Goal: Information Seeking & Learning: Learn about a topic

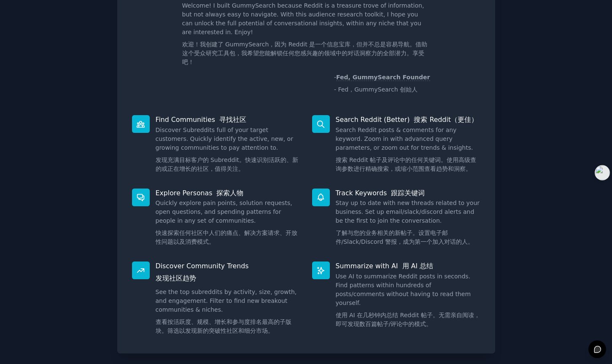
scroll to position [95, 0]
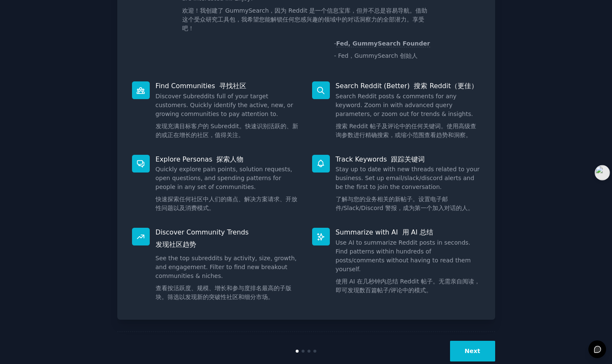
click at [476, 341] on button "Next" at bounding box center [472, 351] width 45 height 21
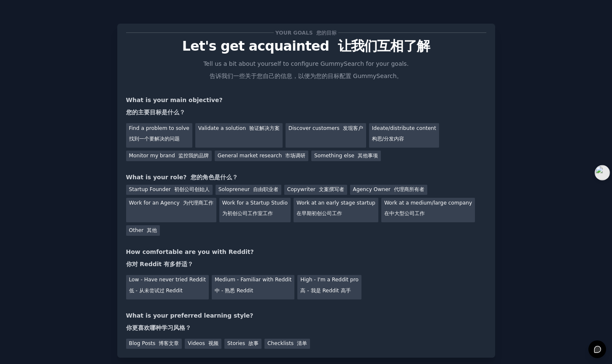
click at [473, 336] on div "Blog Posts 博客文章 Videos 视频 Stories 故事 Checklists 清单" at bounding box center [306, 342] width 360 height 13
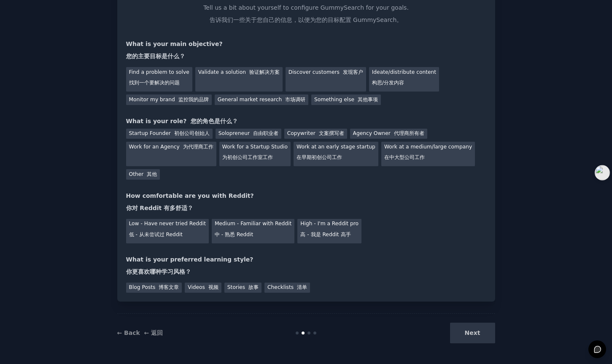
click at [480, 336] on div "Next" at bounding box center [432, 333] width 126 height 21
click at [241, 230] on div "Medium - Familiar with Reddit 中 - 熟悉 Reddit" at bounding box center [253, 231] width 83 height 24
click at [469, 335] on div "Next" at bounding box center [432, 333] width 126 height 21
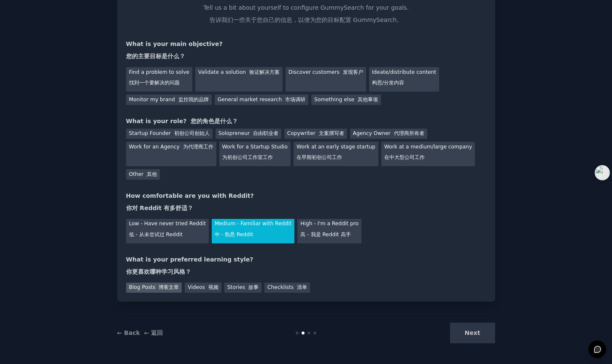
click at [153, 289] on div "Blog Posts 博客文章" at bounding box center [154, 288] width 56 height 11
click at [231, 287] on div "Stories 故事" at bounding box center [242, 288] width 37 height 11
click at [211, 286] on font "视频" at bounding box center [213, 287] width 10 height 6
click at [153, 285] on div "Blog Posts 博客文章" at bounding box center [154, 288] width 56 height 11
click at [470, 332] on div "Next" at bounding box center [432, 333] width 126 height 21
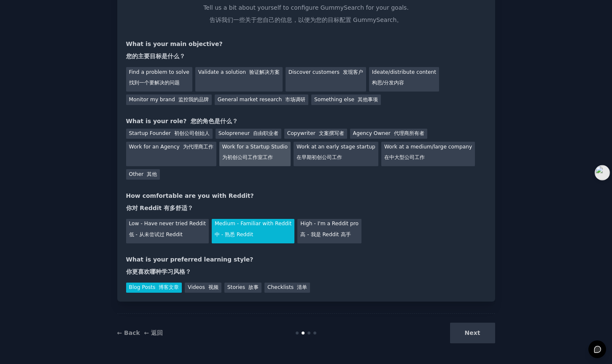
click at [250, 155] on font "为初创公司工作室工作" at bounding box center [247, 157] width 51 height 6
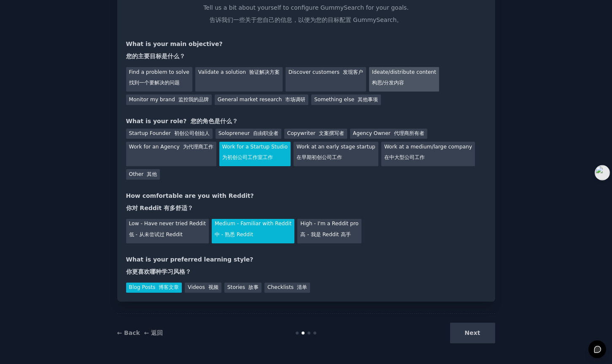
click at [378, 82] on font "构思/分发内容" at bounding box center [388, 83] width 32 height 6
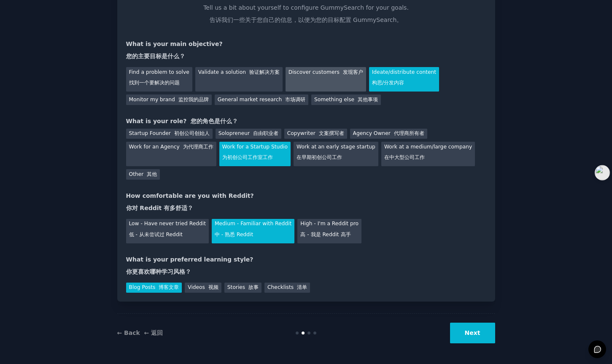
click at [326, 80] on div "Discover customers 发现客户" at bounding box center [326, 79] width 81 height 24
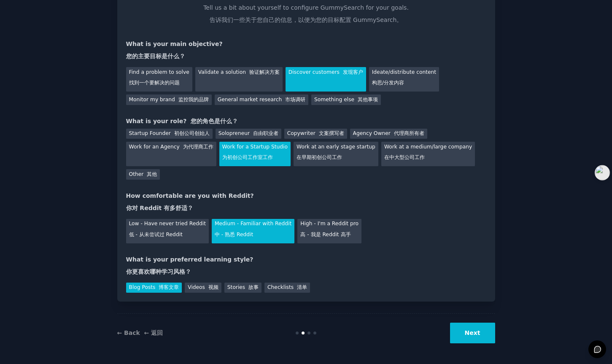
click at [478, 326] on button "Next" at bounding box center [472, 333] width 45 height 21
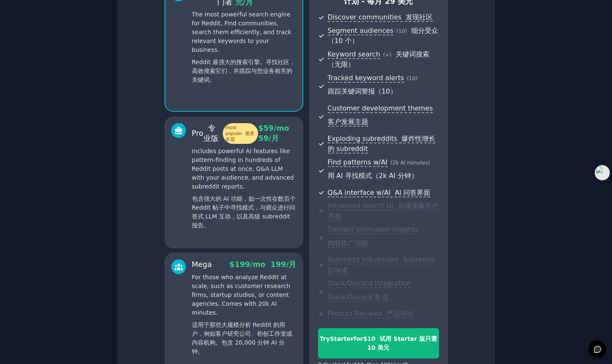
scroll to position [229, 0]
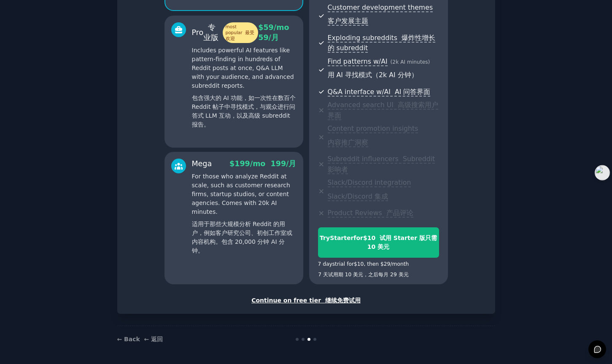
click at [299, 300] on div "Continue on free tier 继续免费试用" at bounding box center [306, 300] width 360 height 9
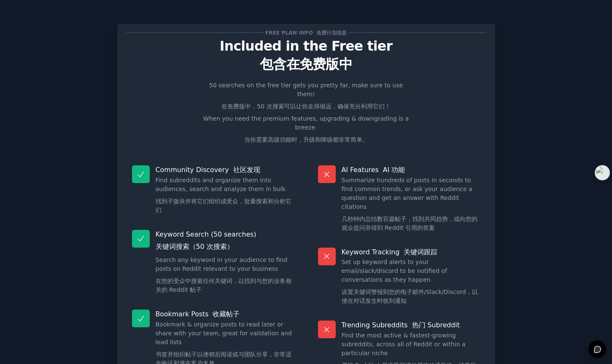
scroll to position [115, 0]
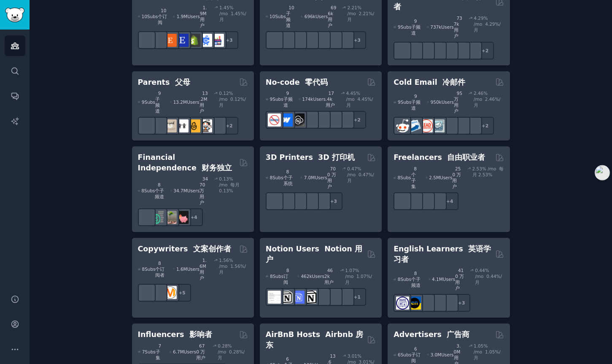
scroll to position [893, 0]
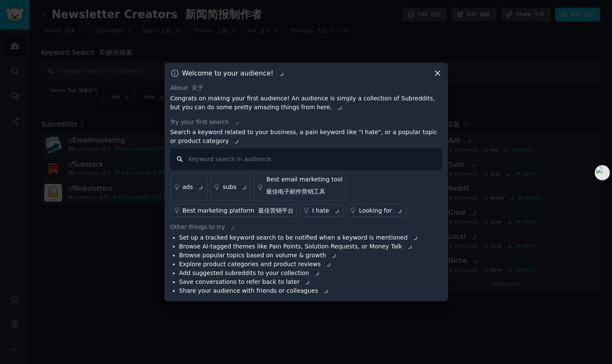
click at [229, 165] on input "text" at bounding box center [306, 159] width 272 height 22
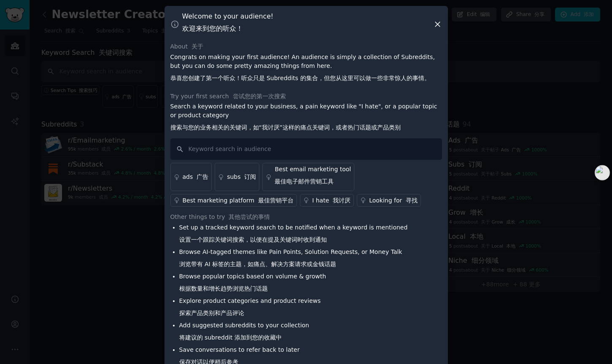
click at [434, 27] on icon at bounding box center [437, 24] width 9 height 9
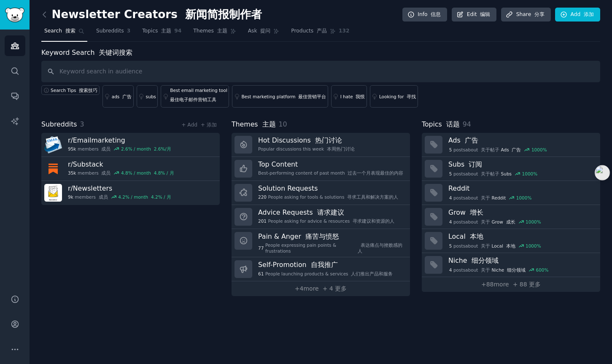
click at [113, 249] on div "Subreddits 3 + Add + 添加 r/ Emailmarketing 95k members 成员 2.6 % / month 2.6%/月 r…" at bounding box center [130, 207] width 178 height 177
